Goal: Communication & Community: Participate in discussion

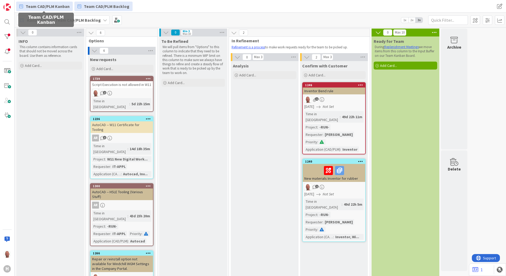
click at [53, 6] on span "Team CAD/PLM Kanban" at bounding box center [48, 6] width 44 height 6
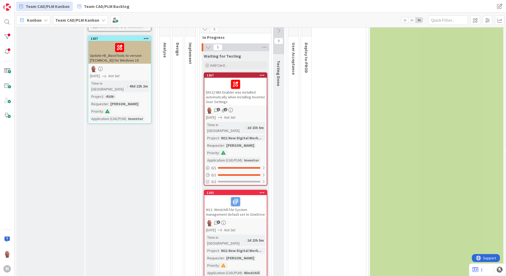
scroll to position [344, 0]
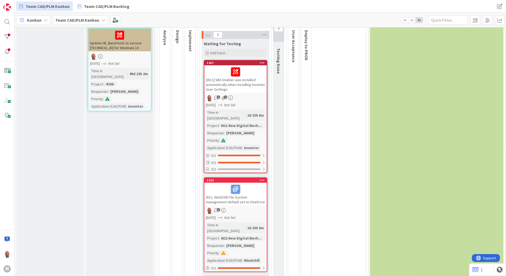
click at [219, 72] on div at bounding box center [235, 71] width 59 height 11
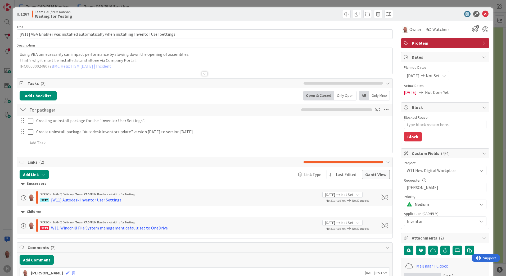
type textarea "x"
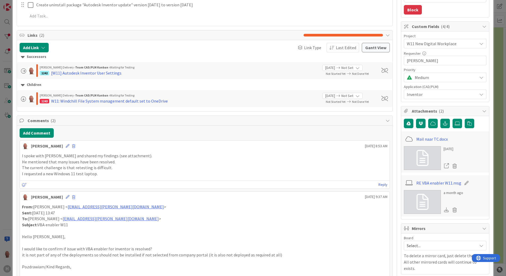
scroll to position [132, 0]
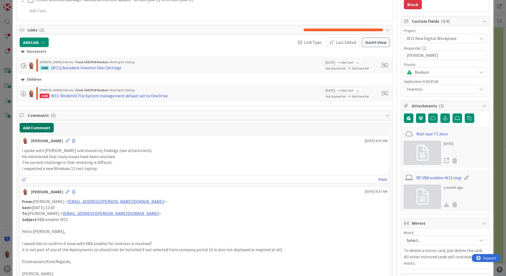
click at [36, 127] on button "Add Comment" at bounding box center [37, 128] width 34 height 10
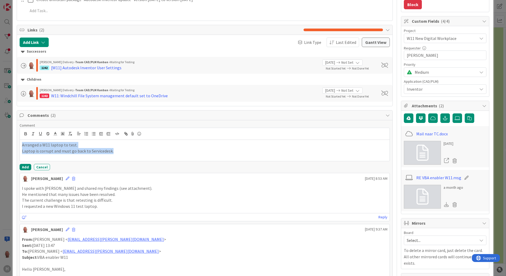
drag, startPoint x: 117, startPoint y: 153, endPoint x: 12, endPoint y: 146, distance: 105.2
click at [13, 146] on div "ID 1267 Team CAD/PLM Kanban Waiting for Testing Title 84 / 128 [W11] VBA Enable…" at bounding box center [253, 268] width 480 height 786
copy div "Arranged a W11 laptop to test. Laptop is corrupt and must go back to Servicedes…"
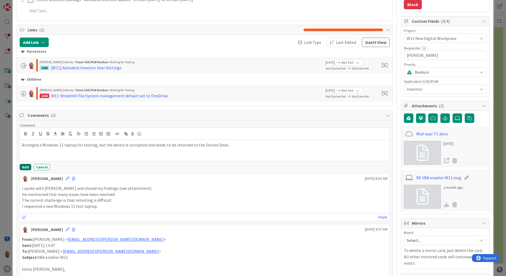
click at [24, 167] on button "Add" at bounding box center [26, 167] width 12 height 6
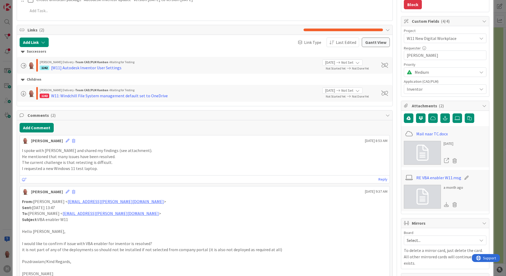
type textarea "x"
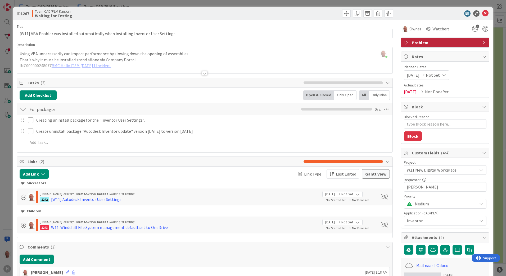
scroll to position [0, 0]
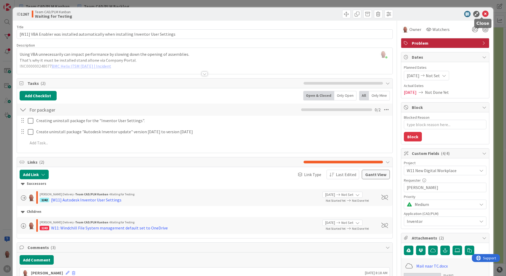
click at [482, 15] on icon at bounding box center [485, 14] width 6 height 6
